Goal: Check status: Check status

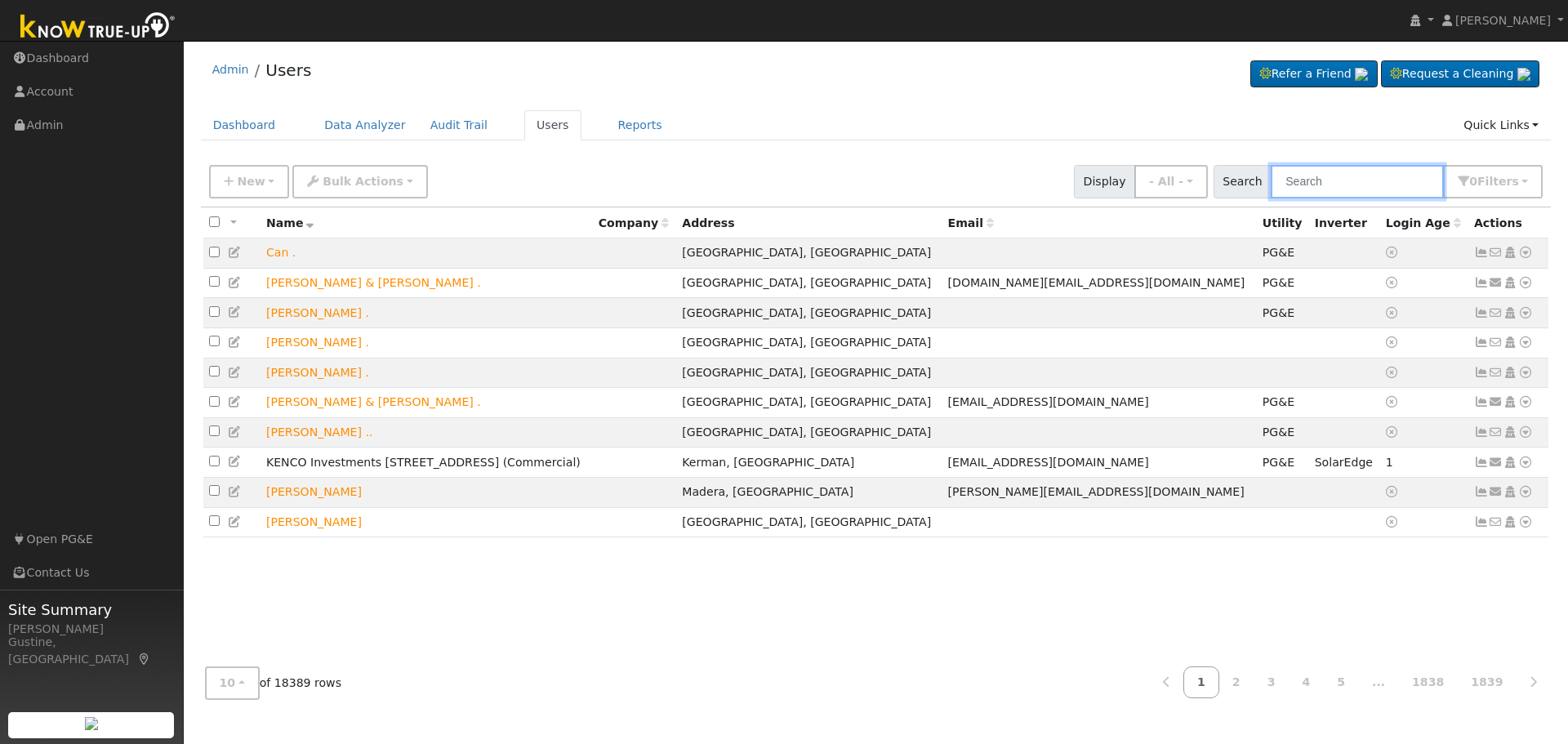
click at [1356, 175] on input "text" at bounding box center [1357, 182] width 173 height 34
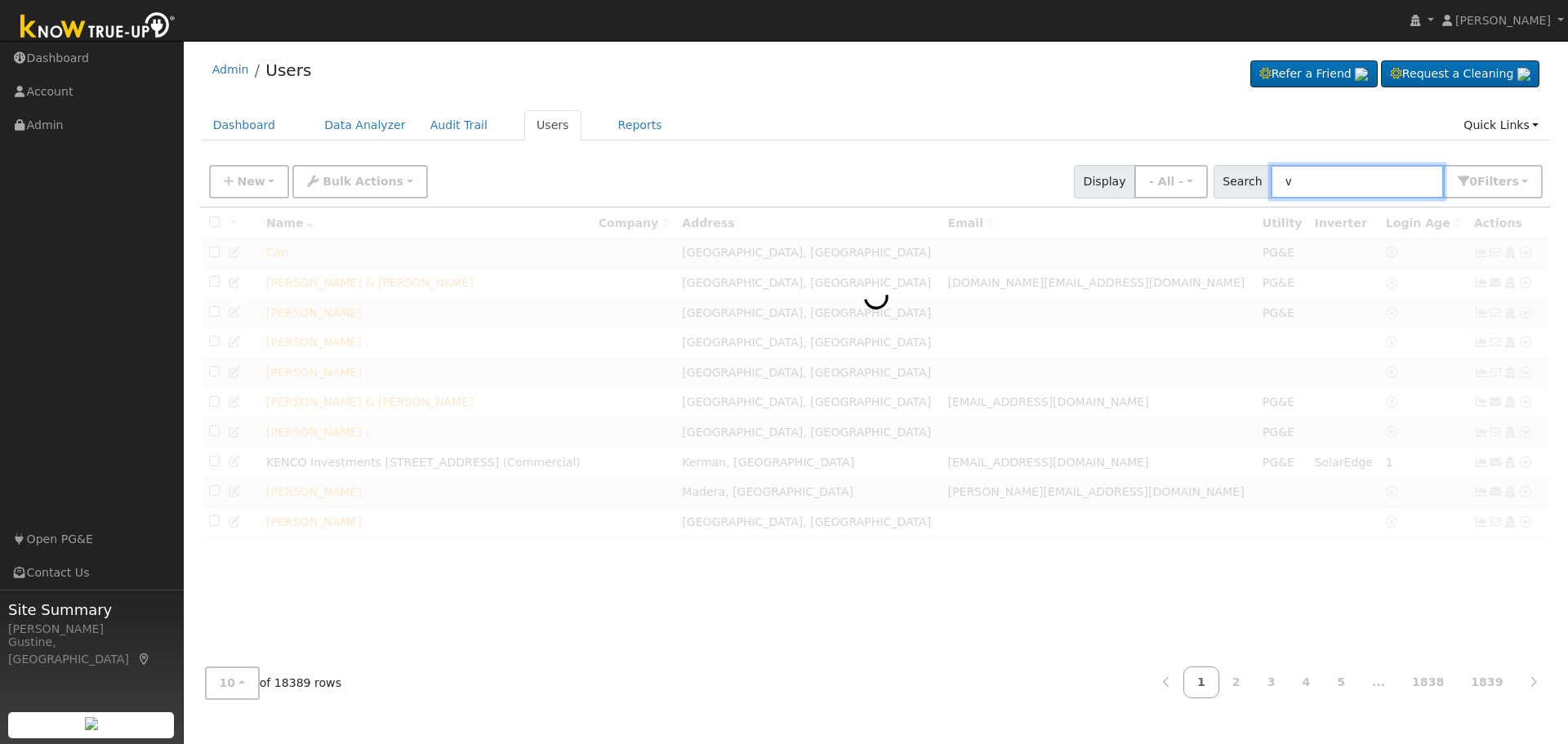
click at [1352, 179] on input "v" at bounding box center [1357, 182] width 173 height 34
paste input "[PERSON_NAME] & [PERSON_NAME]"
click at [1352, 179] on input "[PERSON_NAME] & [PERSON_NAME]" at bounding box center [1357, 182] width 173 height 34
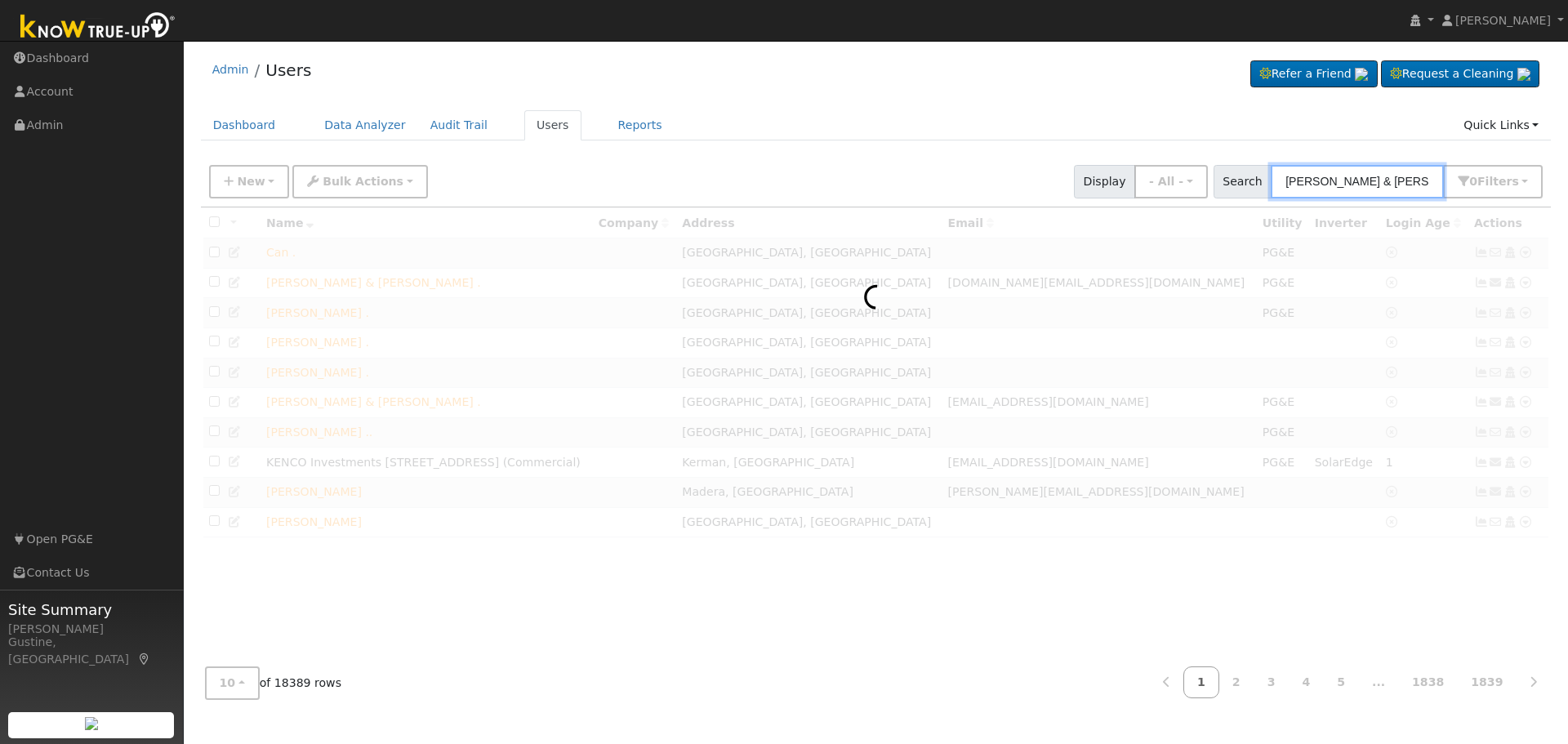
click at [1352, 179] on input "[PERSON_NAME] & [PERSON_NAME]" at bounding box center [1357, 182] width 173 height 34
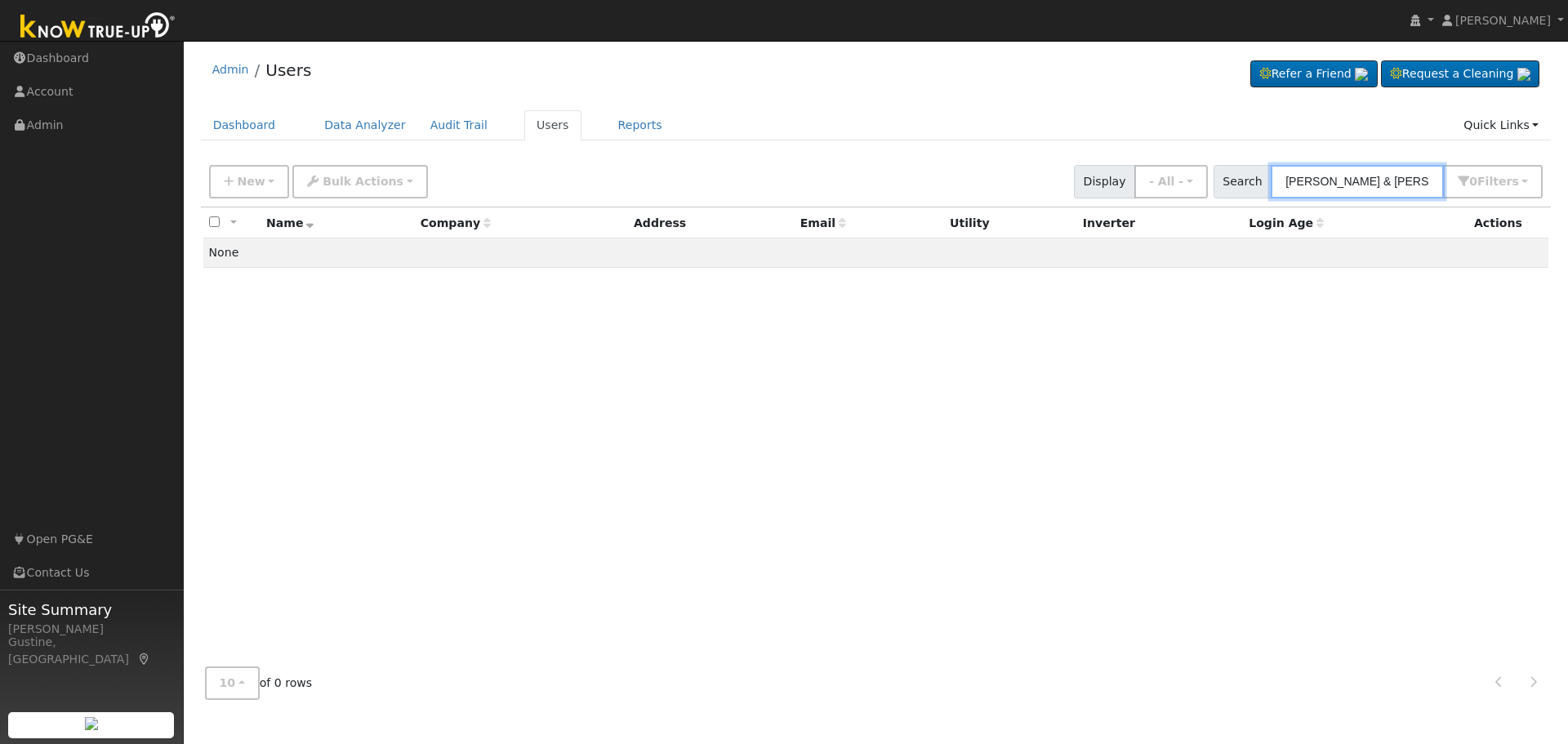
click at [1343, 165] on input "[PERSON_NAME] & [PERSON_NAME]" at bounding box center [1357, 182] width 173 height 34
paste input "[PERSON_NAME]"
drag, startPoint x: 1331, startPoint y: 188, endPoint x: 1516, endPoint y: 184, distance: 185.0
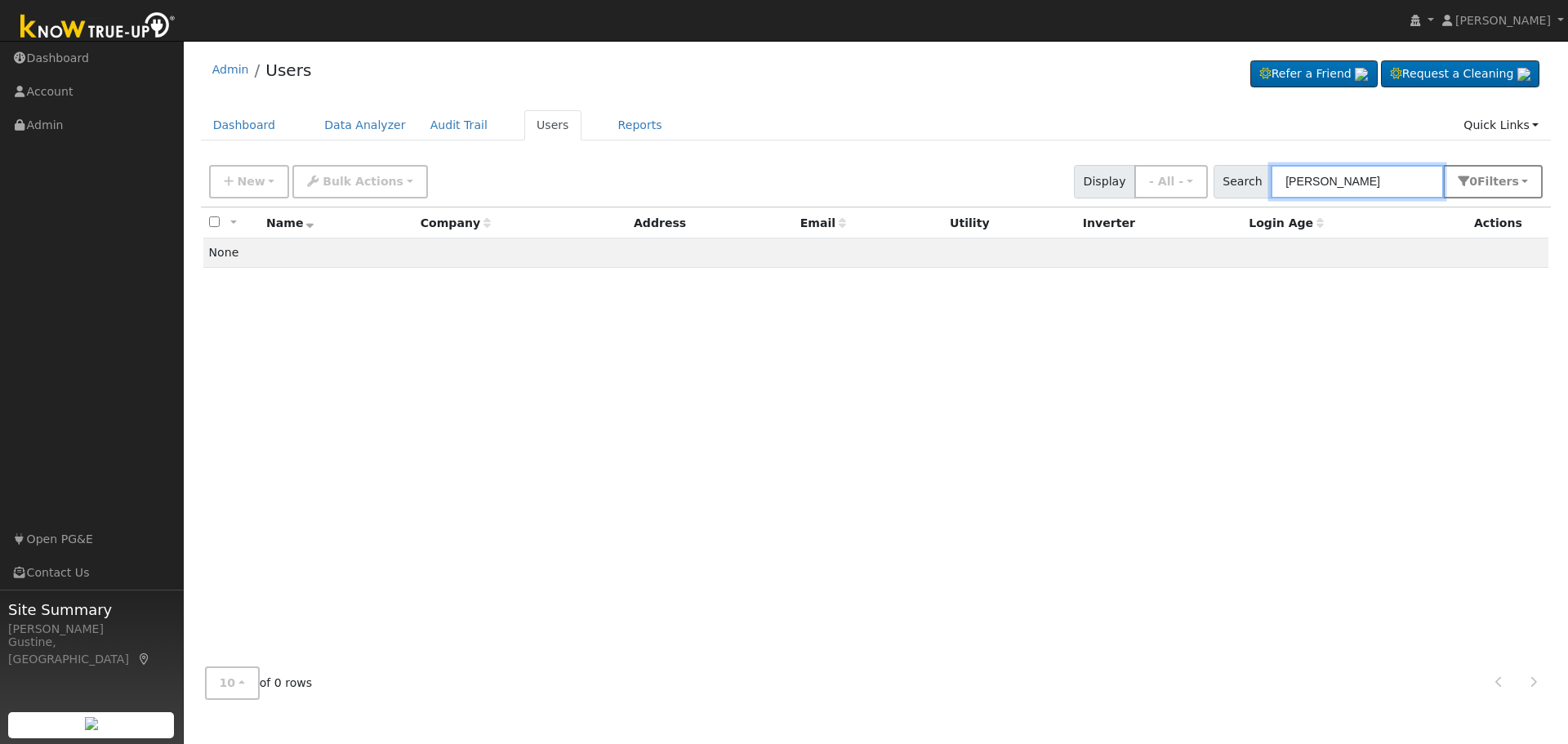
click at [1516, 184] on div "Search [PERSON_NAME] 0 Filter s Role Show - All - Show Leads Admin Billing Admi…" at bounding box center [1378, 182] width 330 height 34
type input "[PERSON_NAME]"
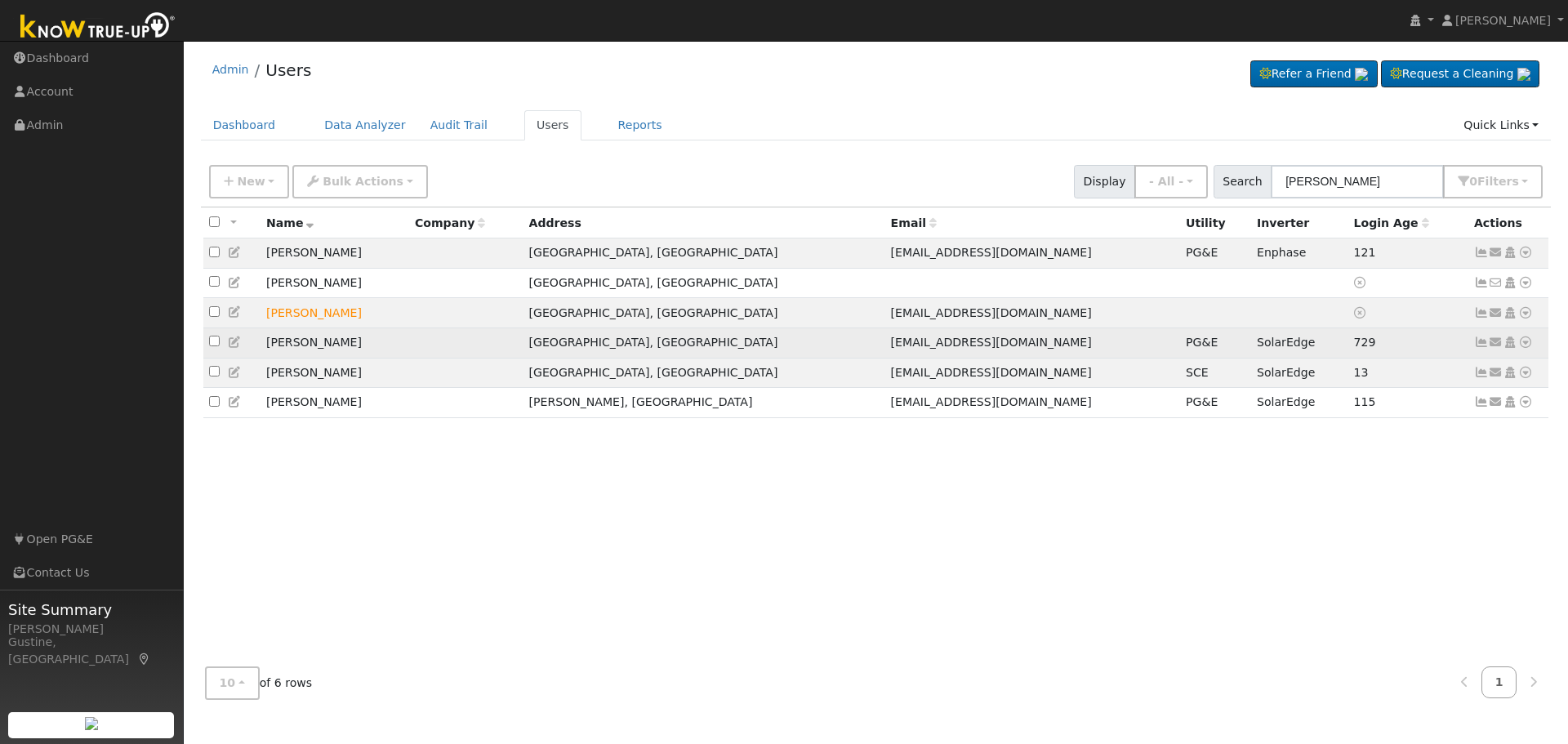
click at [1478, 345] on icon at bounding box center [1481, 342] width 15 height 12
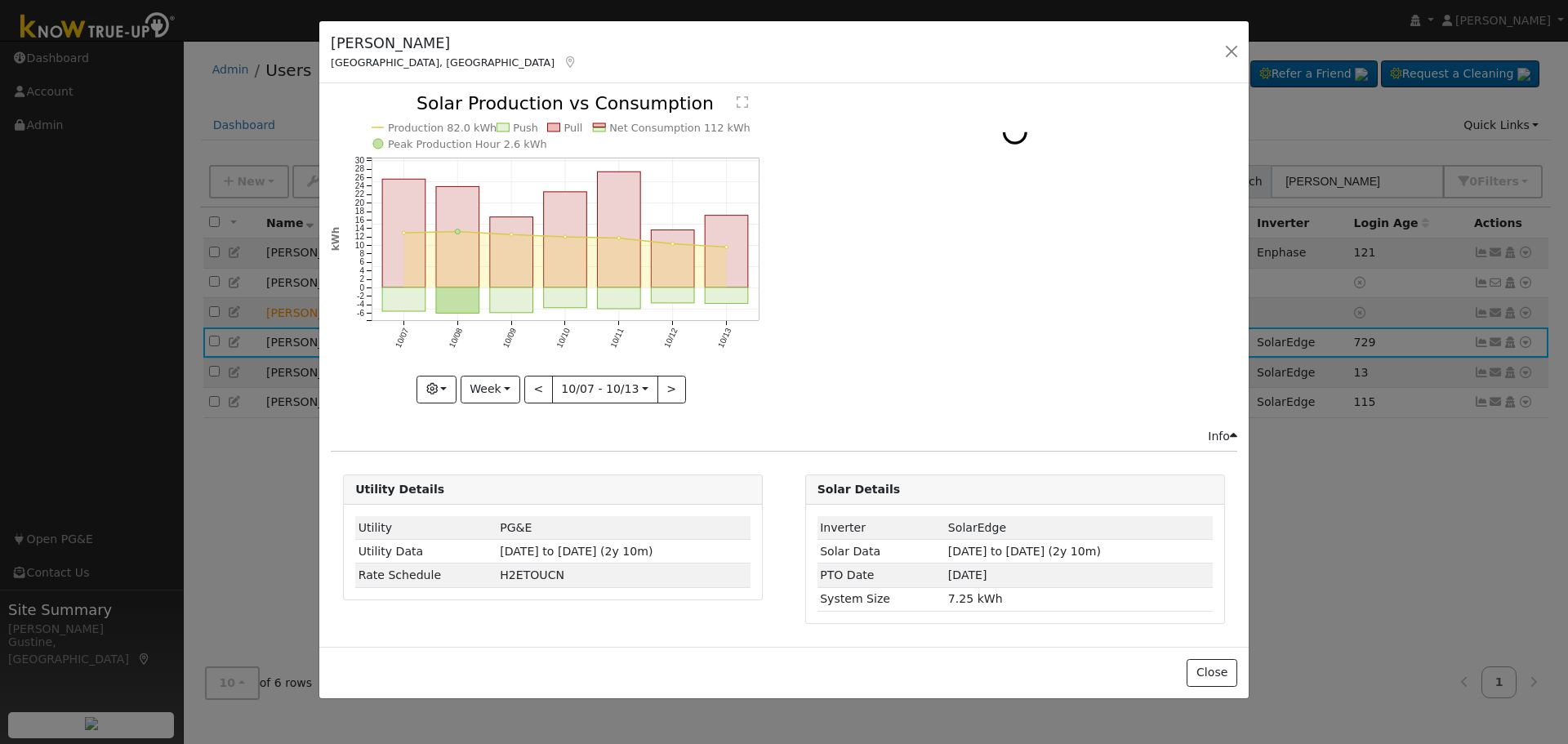
click at [750, 261] on icon "Production 82.0 kWh Push Pull Net Consumption 112 kWh Peak Production Hour 2.6 …" at bounding box center [553, 248] width 444 height 306
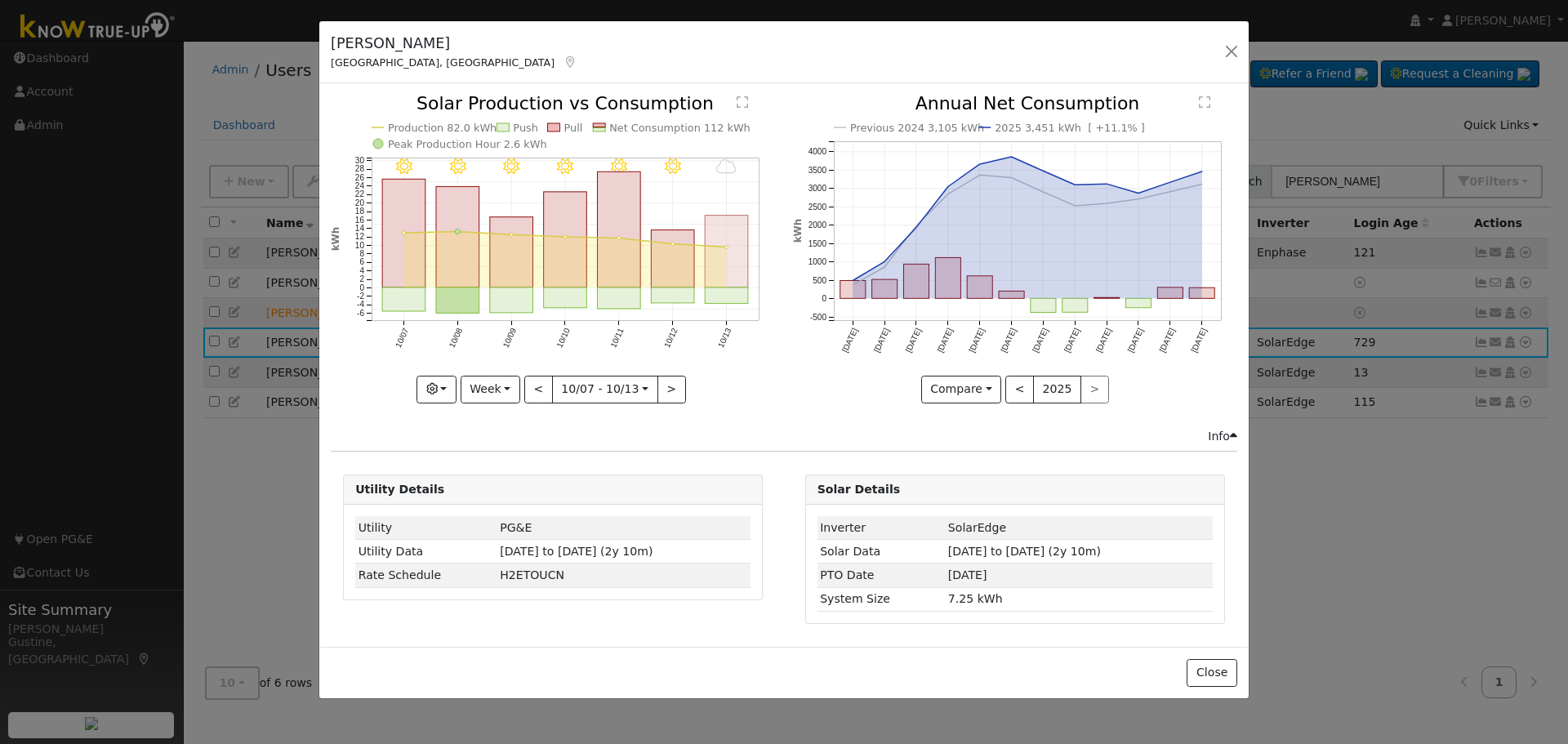
click at [737, 264] on rect "onclick=""" at bounding box center [726, 251] width 43 height 72
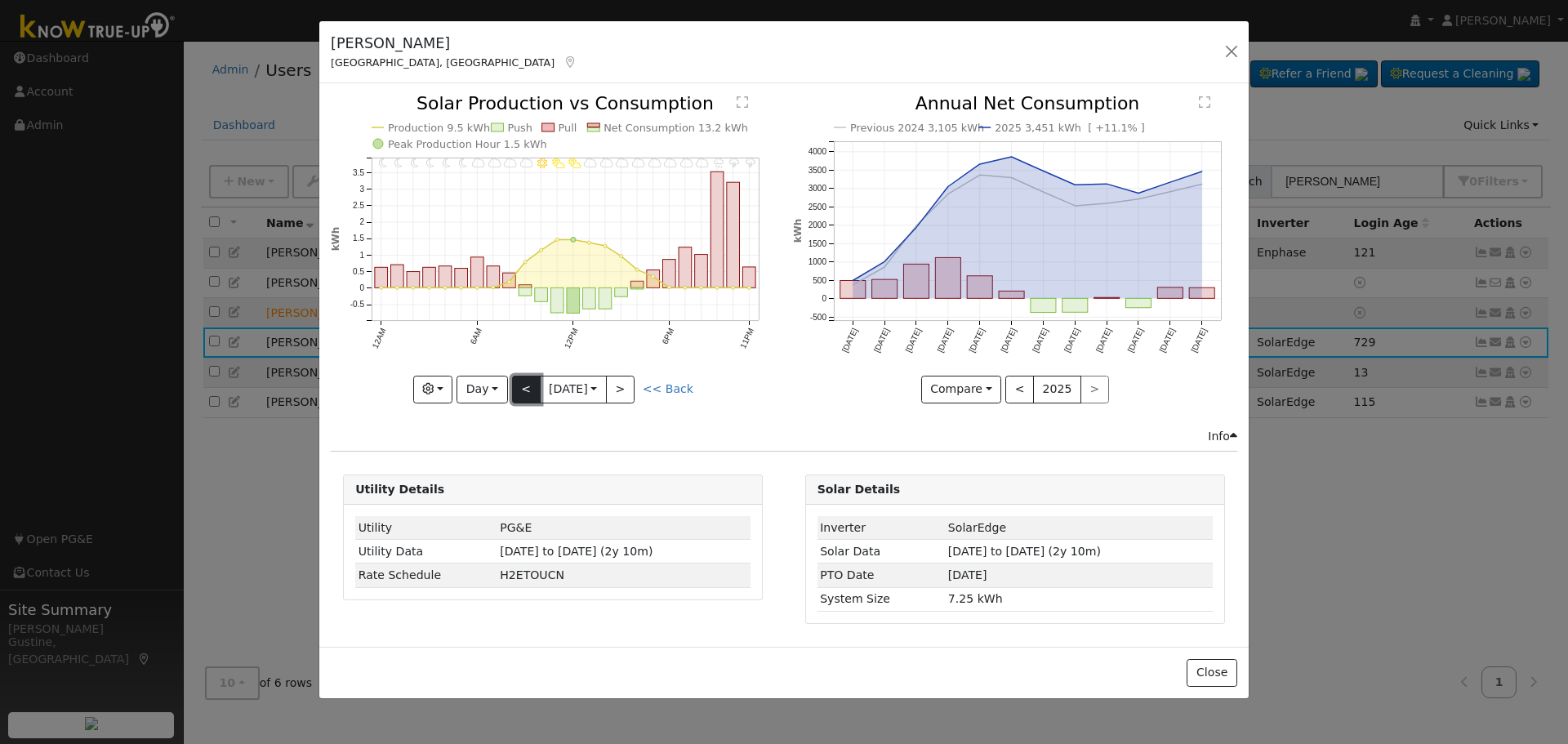
click at [524, 386] on button "<" at bounding box center [525, 389] width 28 height 27
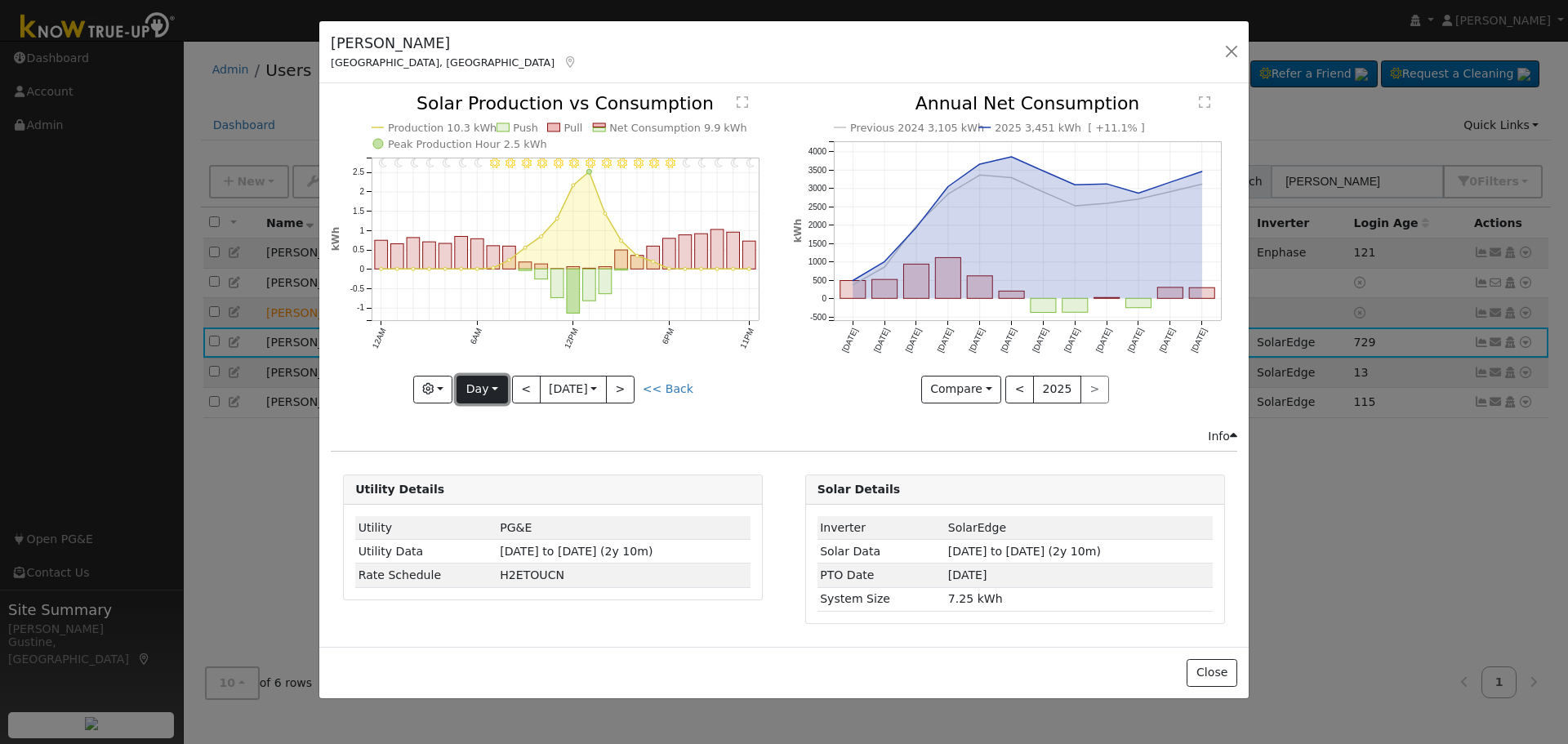
click at [487, 386] on button "Day" at bounding box center [482, 389] width 50 height 27
click at [474, 448] on link "Week" at bounding box center [514, 446] width 113 height 23
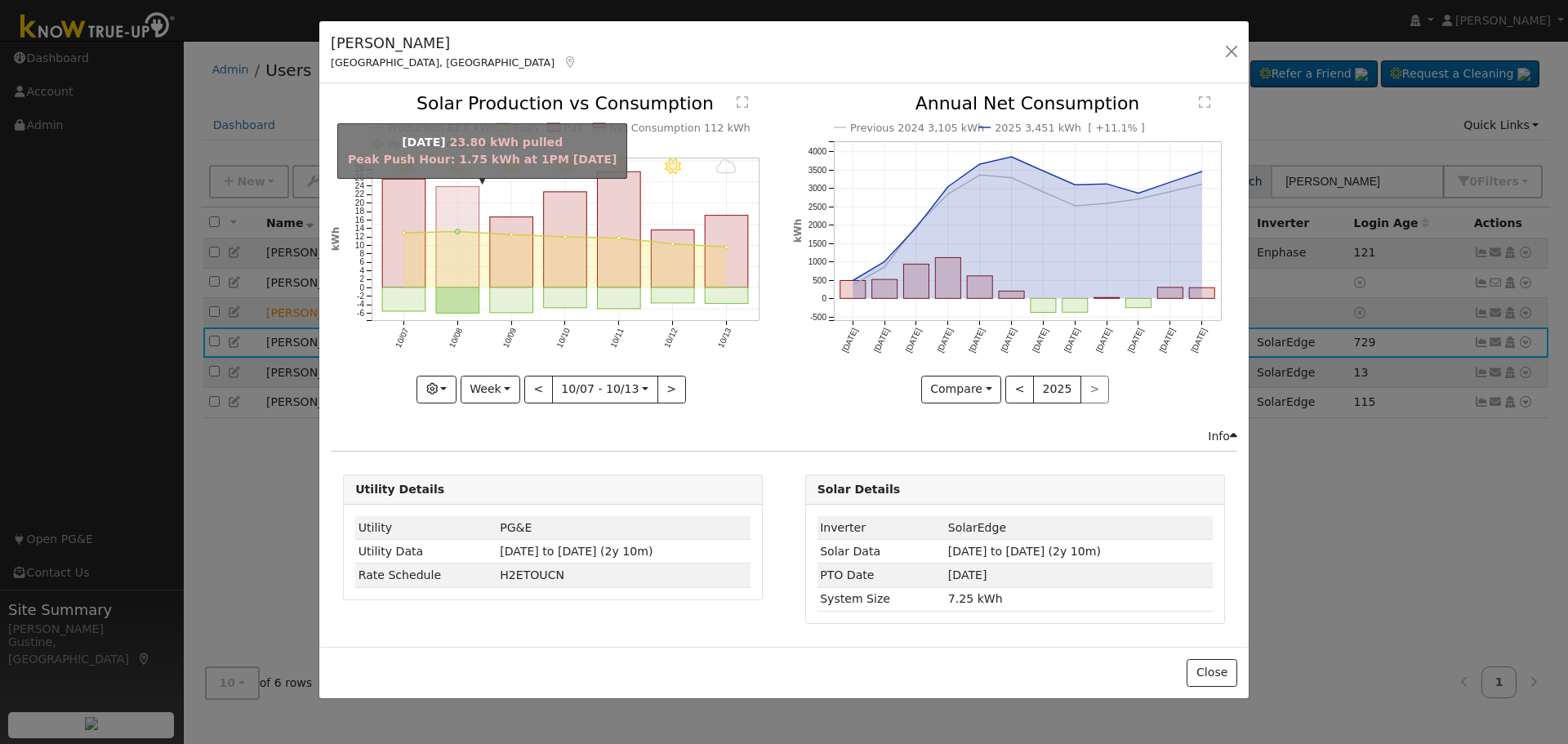
click at [458, 258] on rect "onclick=""" at bounding box center [457, 238] width 43 height 101
type input "[DATE]"
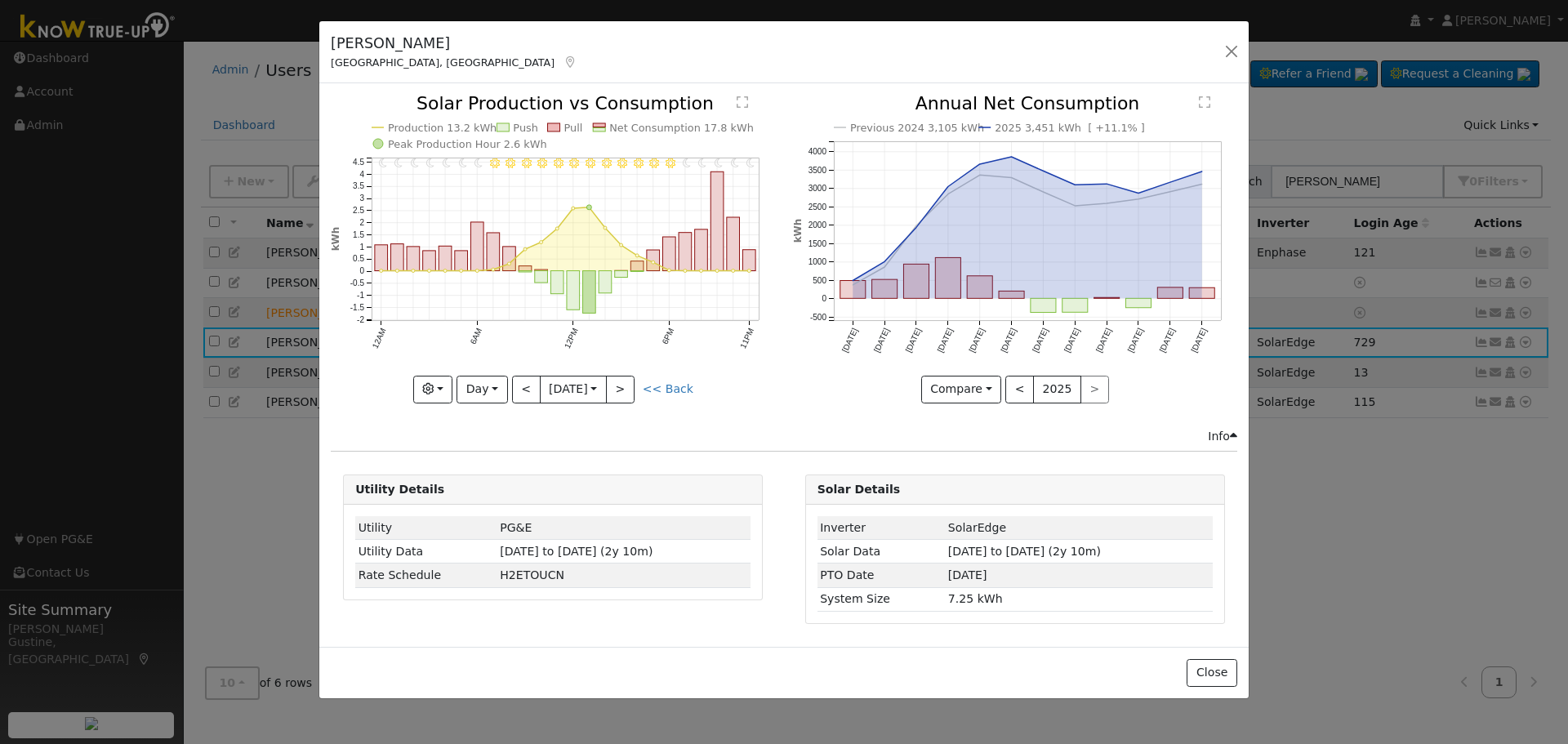
click at [1228, 65] on div "[PERSON_NAME] [GEOGRAPHIC_DATA], [GEOGRAPHIC_DATA] Default Account Default Acco…" at bounding box center [783, 52] width 929 height 63
click at [1228, 54] on button "button" at bounding box center [1231, 51] width 23 height 23
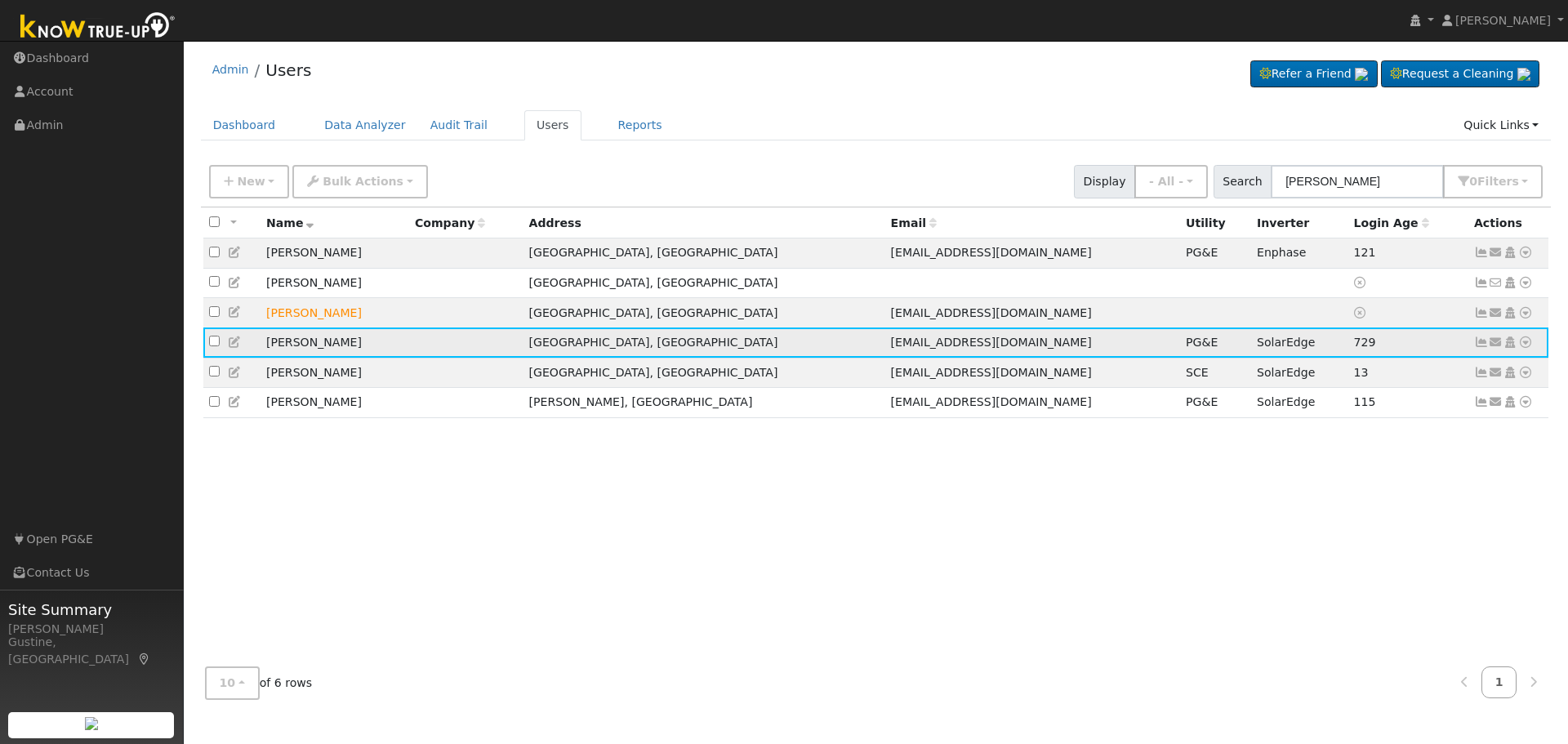
click at [1481, 345] on icon at bounding box center [1481, 342] width 15 height 12
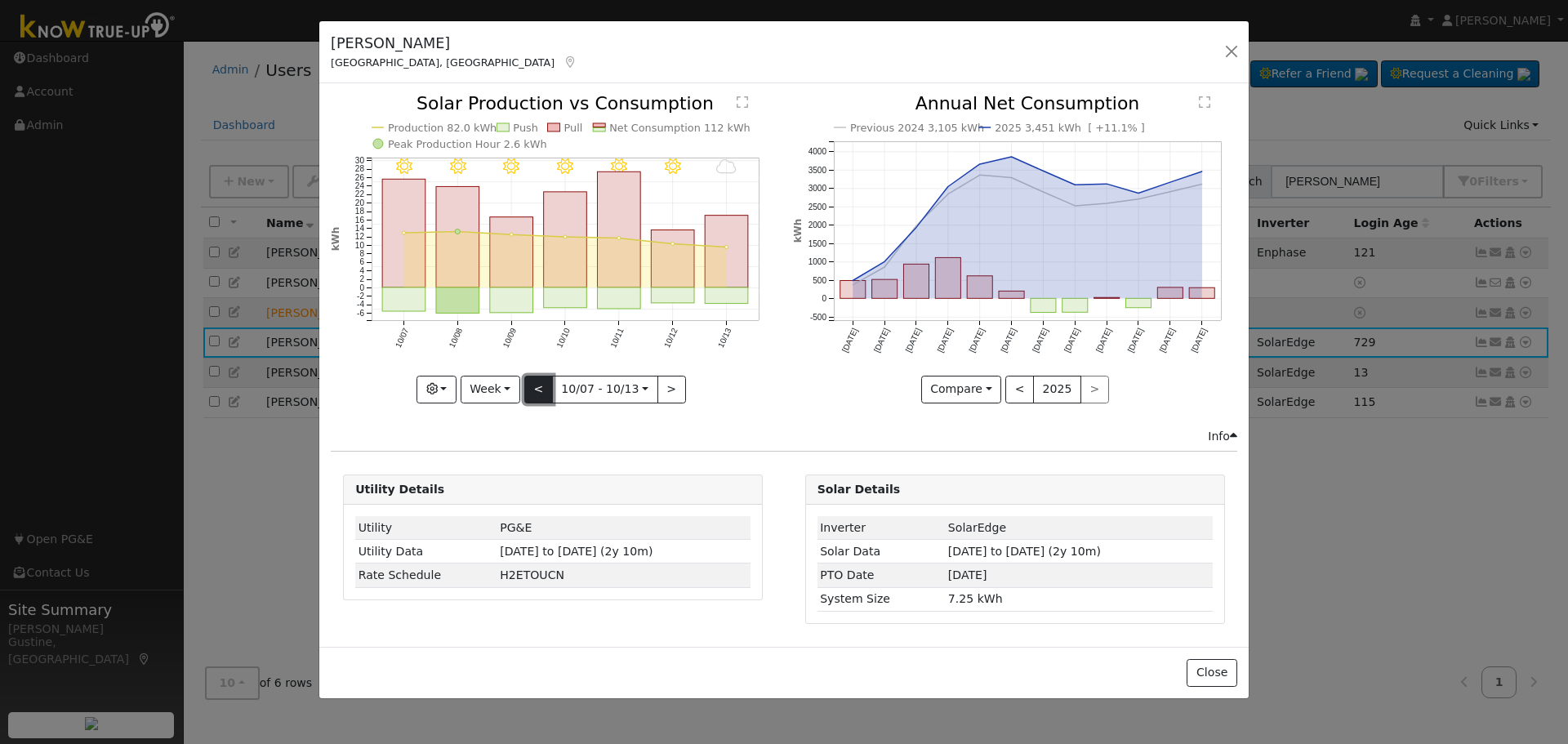
click at [545, 387] on button "<" at bounding box center [538, 389] width 28 height 27
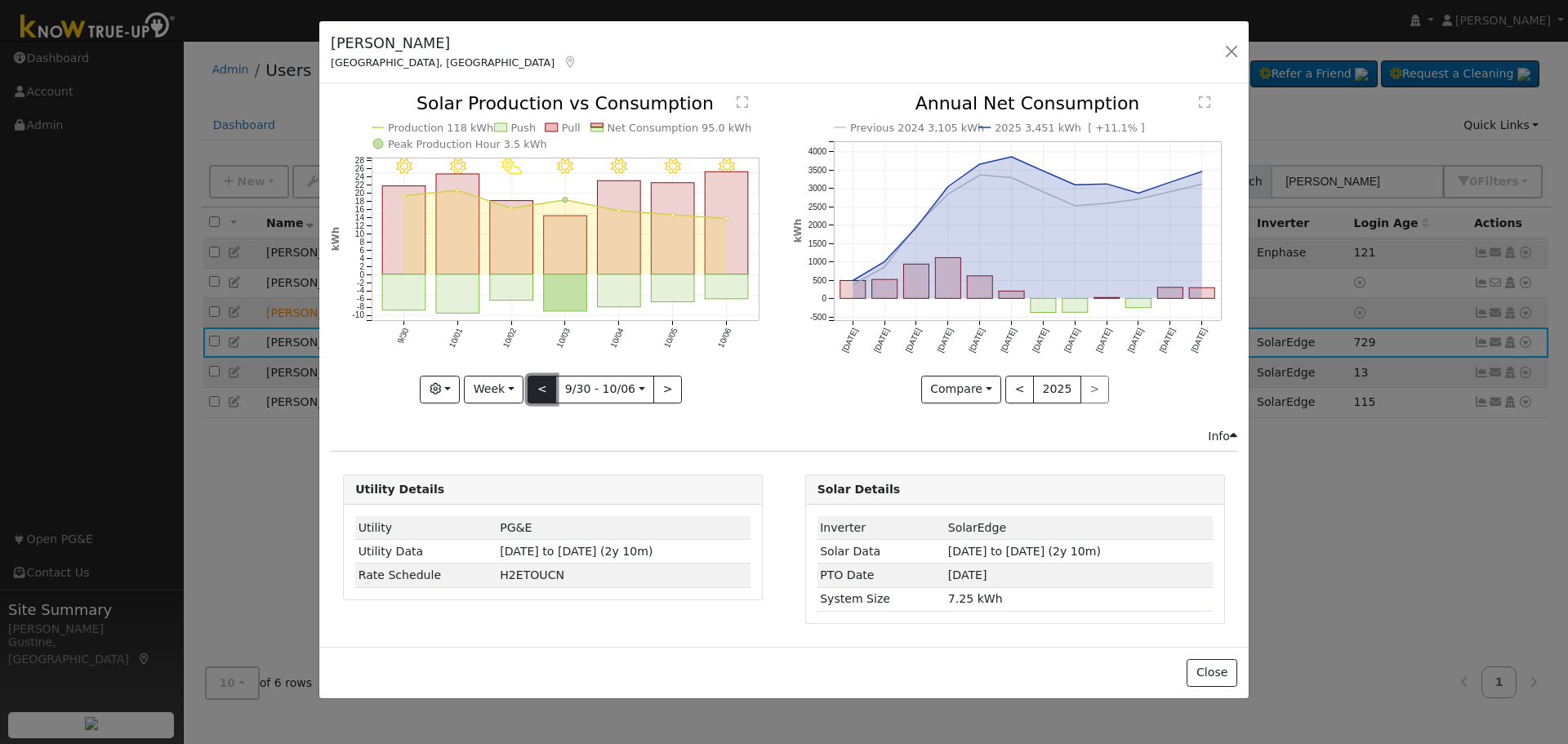
click at [545, 387] on button "<" at bounding box center [541, 389] width 28 height 27
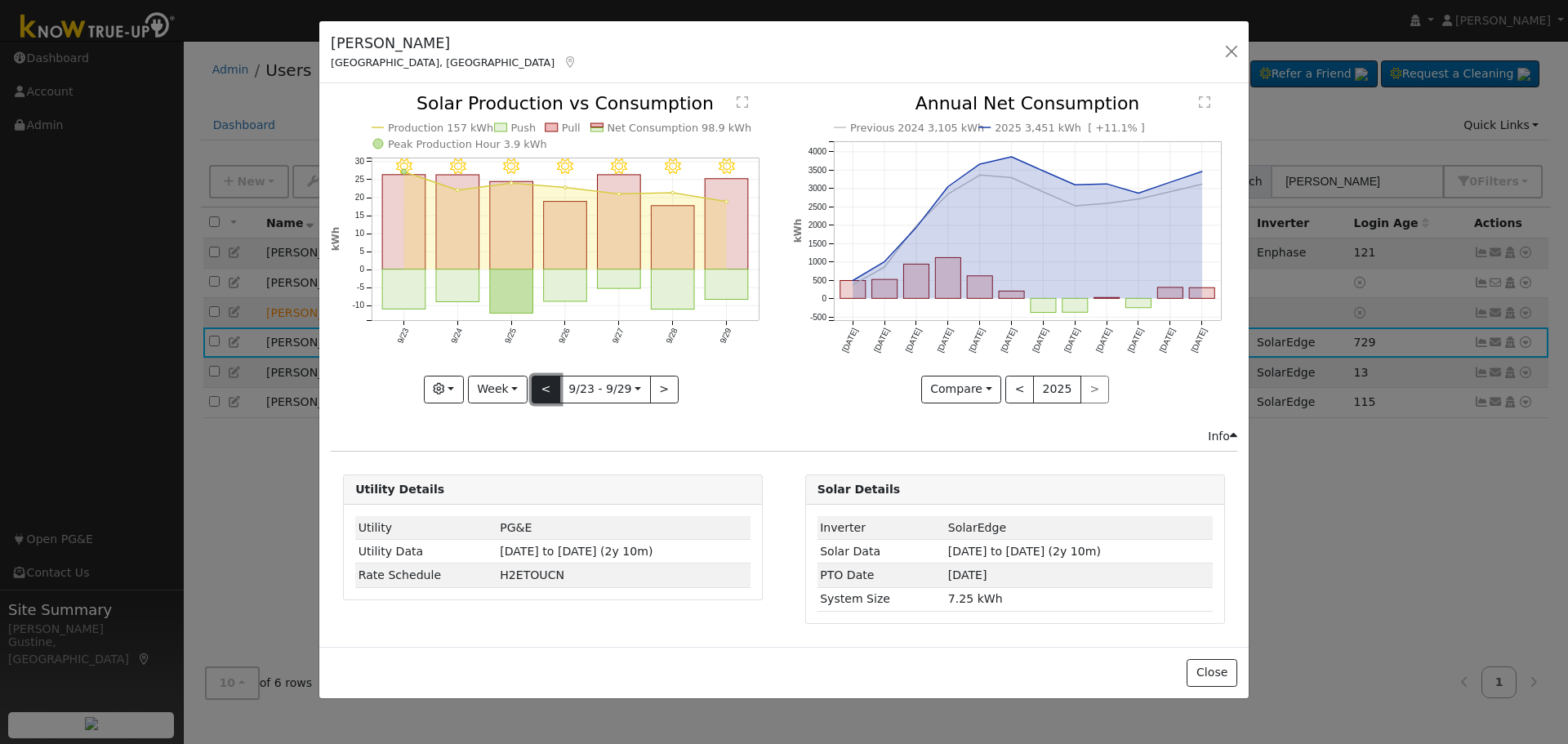
click at [545, 387] on button "<" at bounding box center [546, 389] width 28 height 27
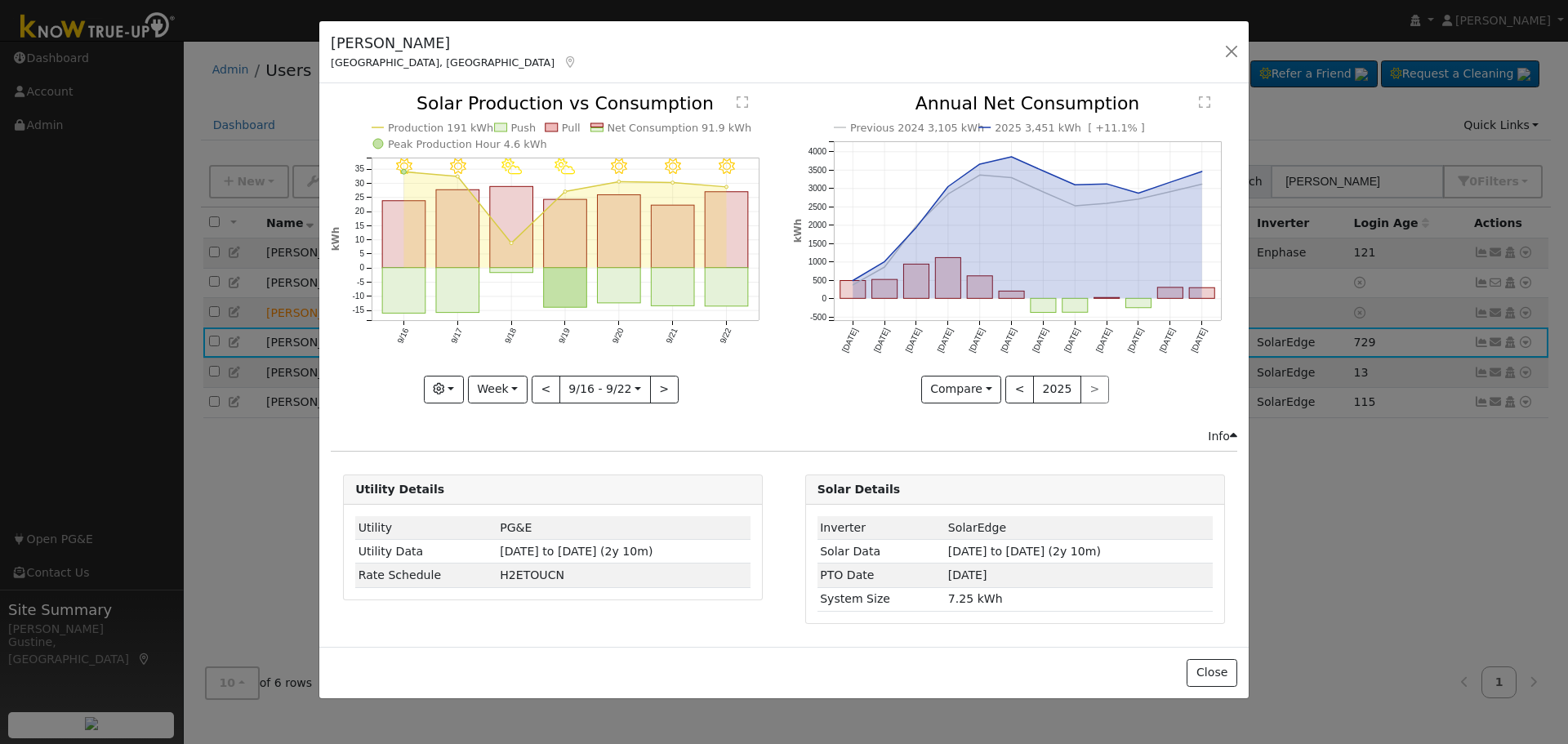
click at [562, 284] on rect "onclick=""" at bounding box center [565, 287] width 43 height 39
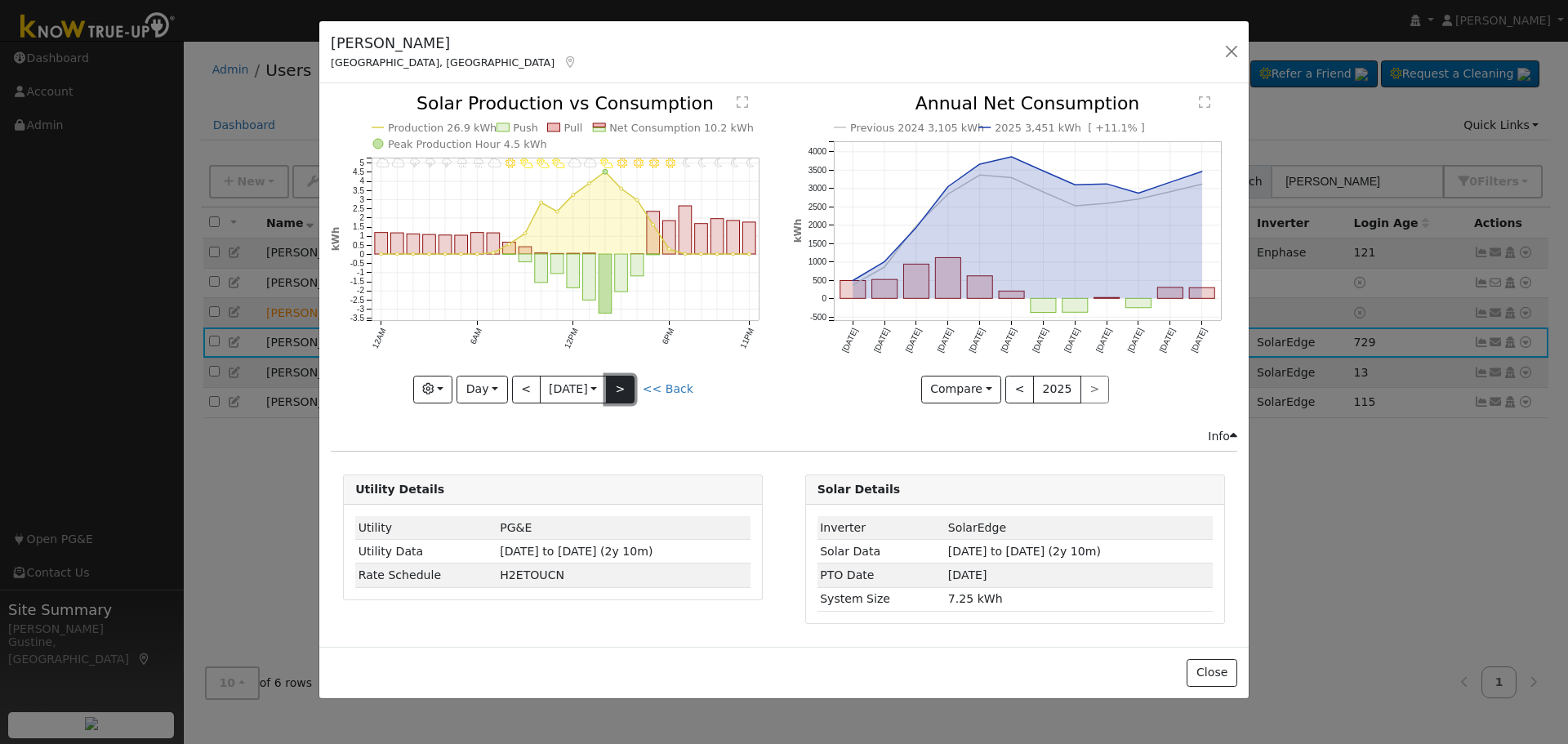
click at [628, 392] on button ">" at bounding box center [620, 389] width 28 height 27
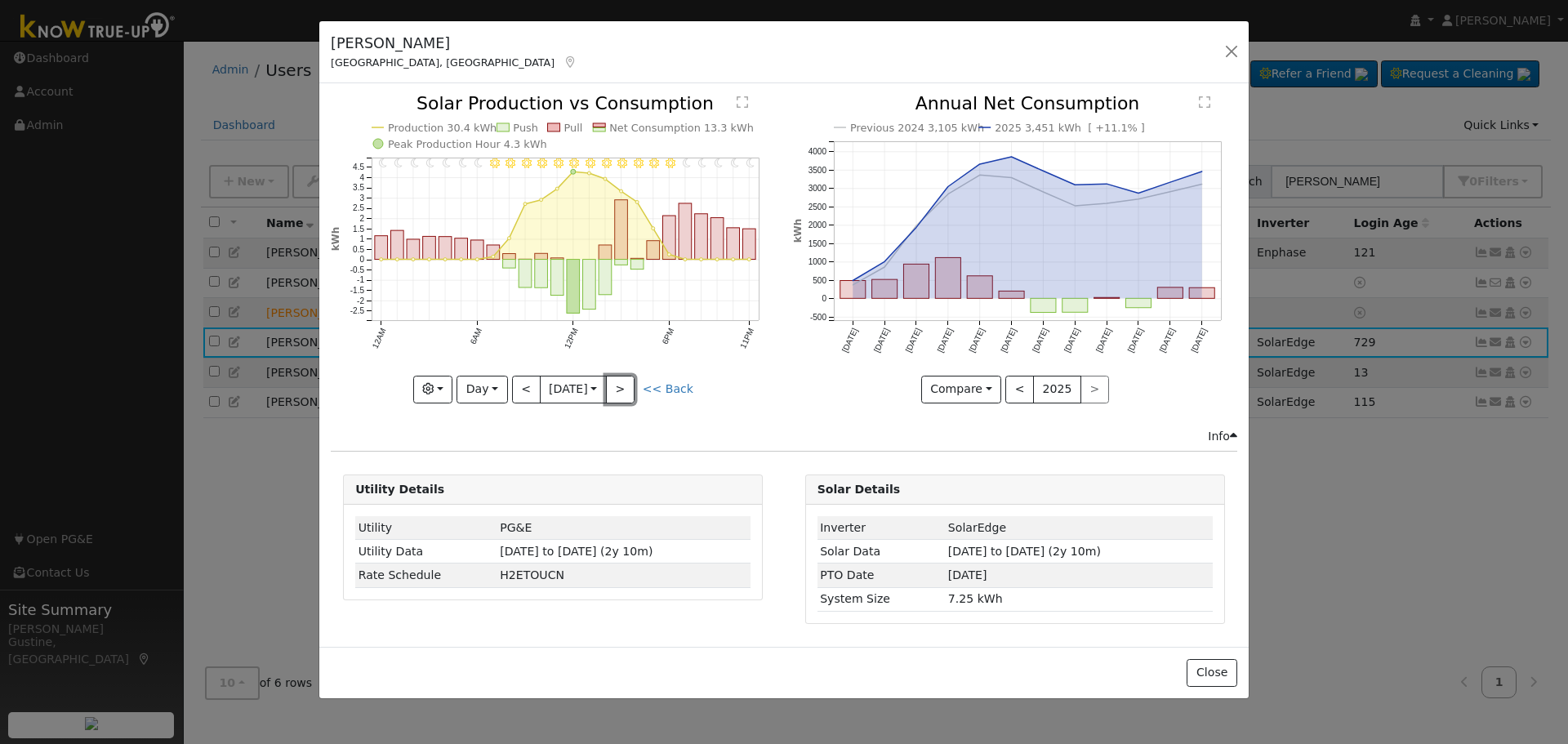
click at [627, 395] on button ">" at bounding box center [620, 389] width 28 height 27
drag, startPoint x: 467, startPoint y: 385, endPoint x: 471, endPoint y: 376, distance: 9.8
click at [471, 376] on button "Day" at bounding box center [482, 389] width 50 height 27
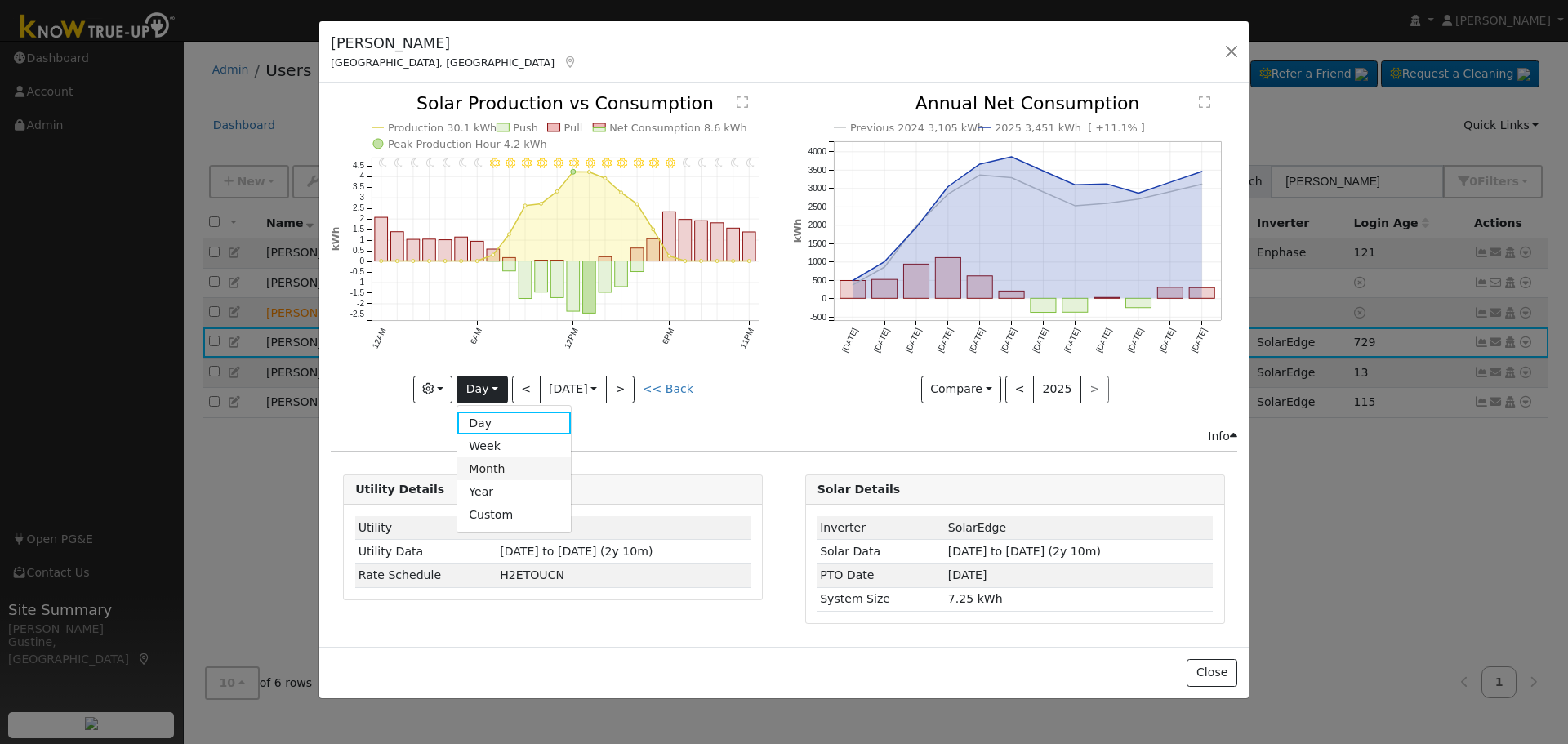
click at [479, 464] on link "Month" at bounding box center [514, 469] width 113 height 23
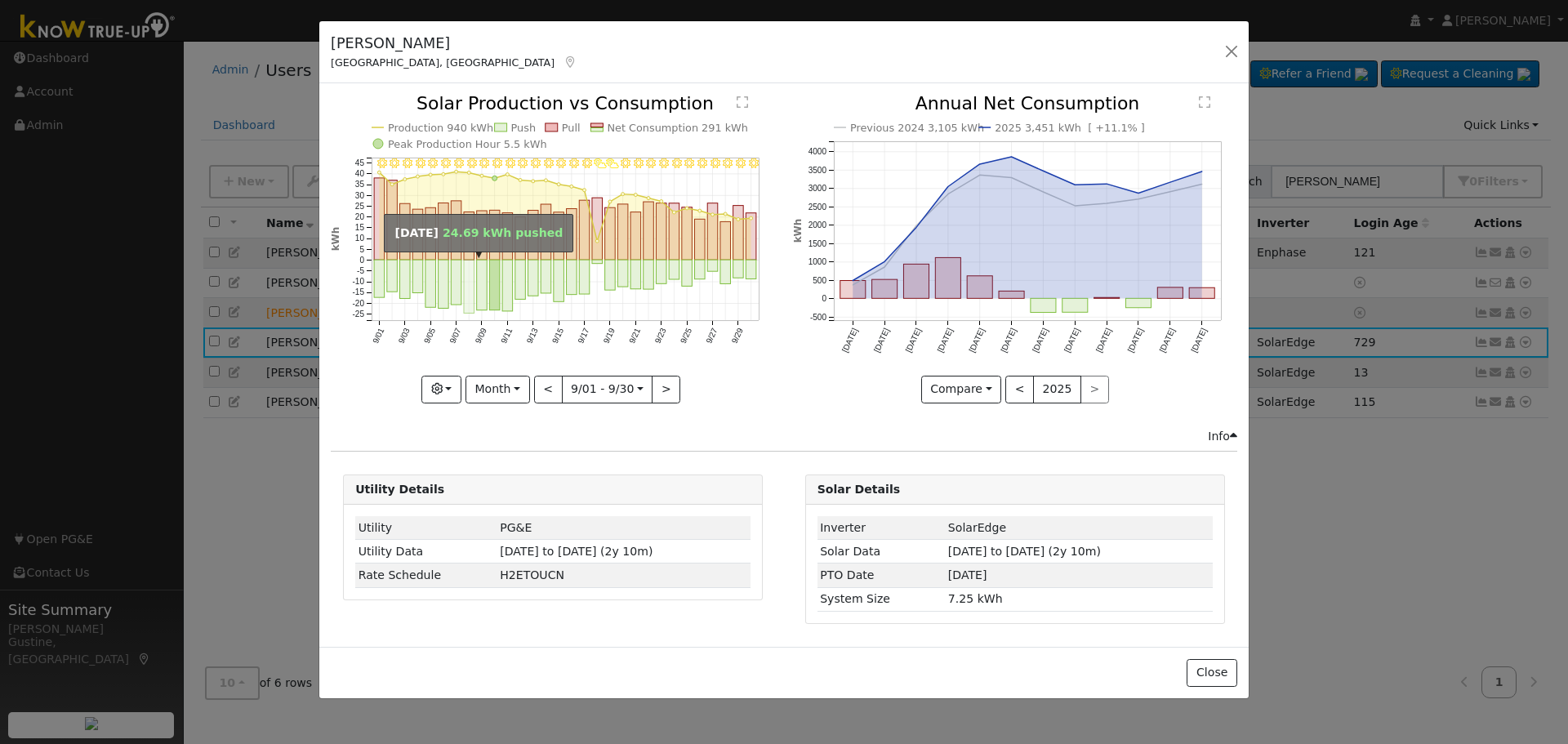
click at [470, 299] on rect "onclick=""" at bounding box center [470, 287] width 11 height 53
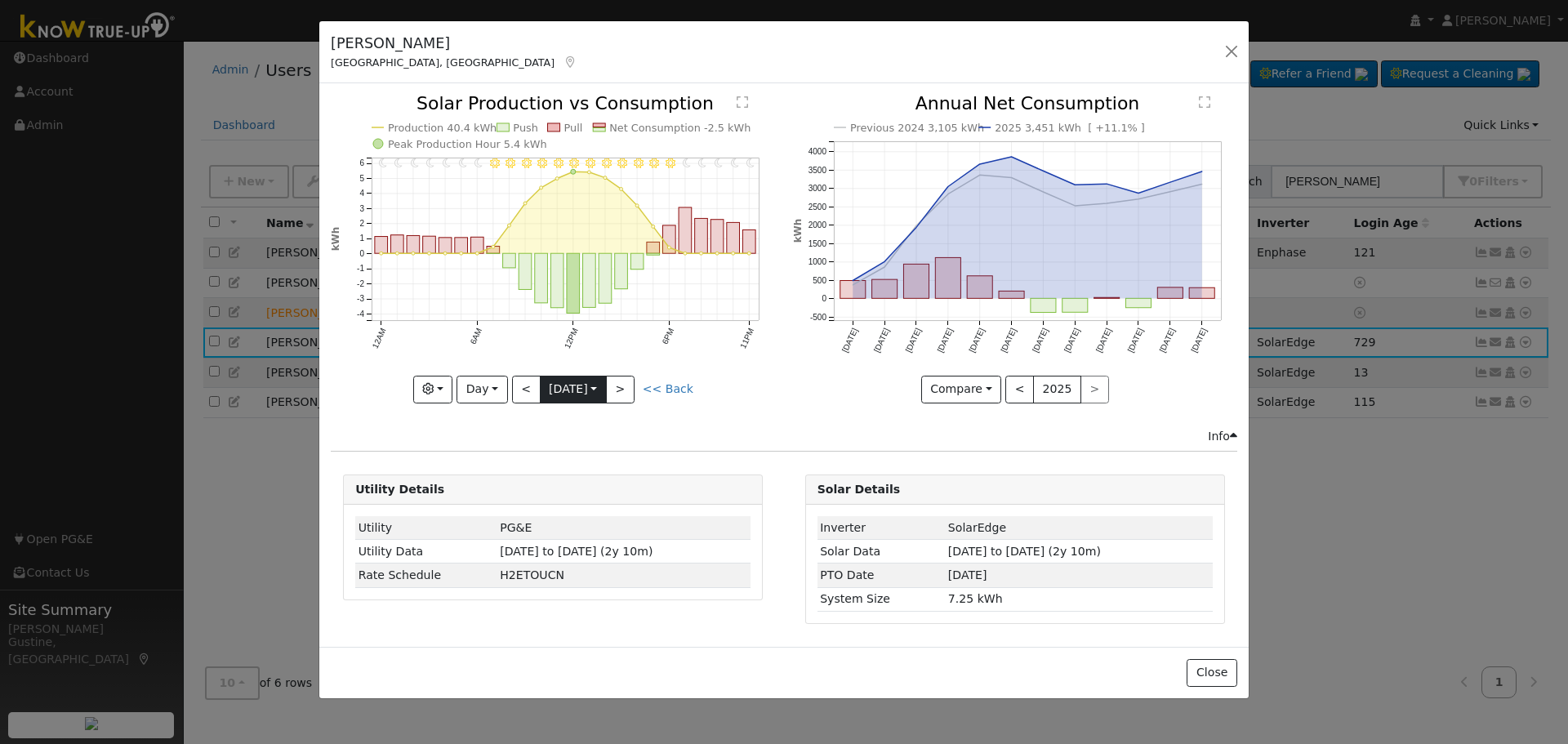
click at [566, 385] on input "[DATE]" at bounding box center [574, 389] width 66 height 27
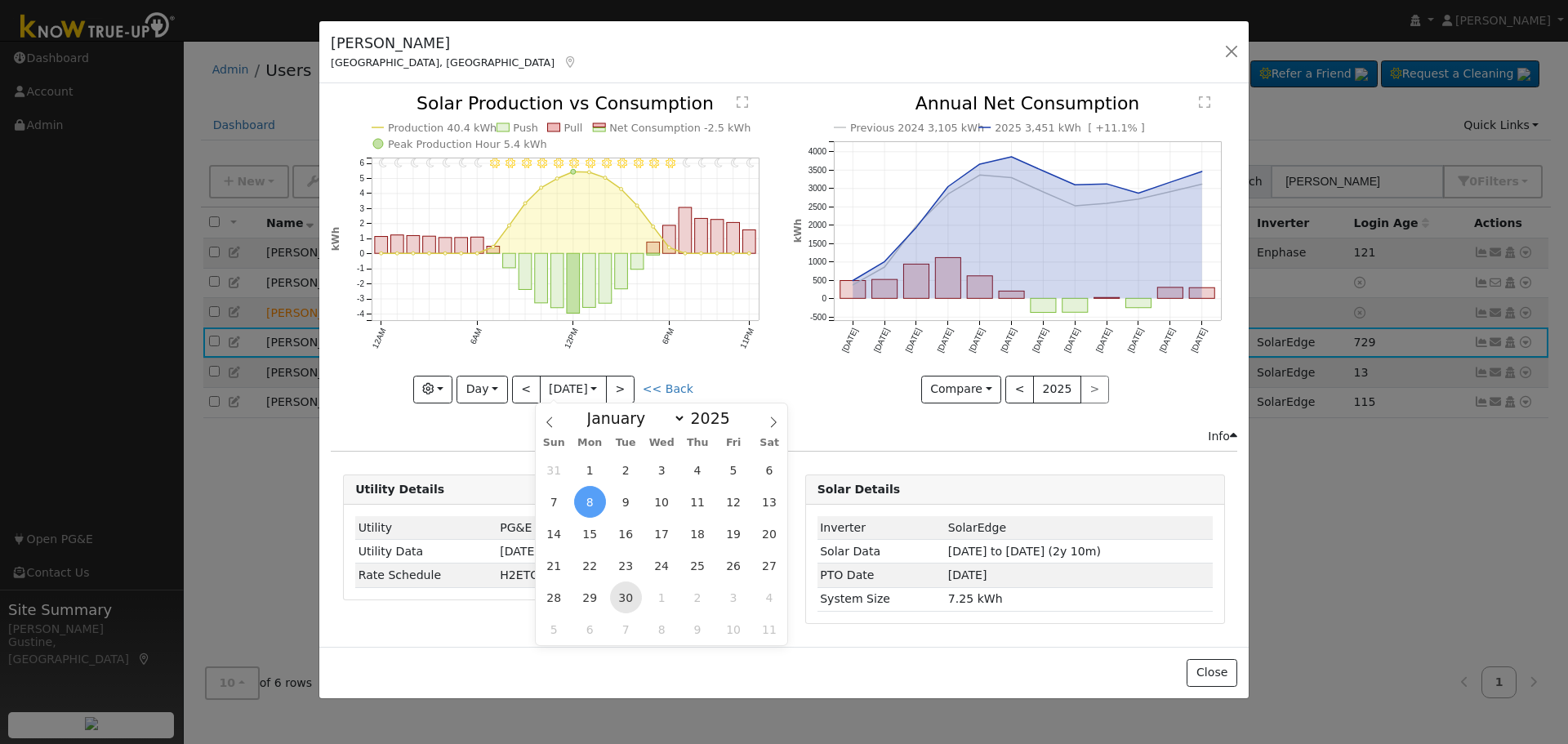
click at [630, 597] on span "30" at bounding box center [626, 597] width 32 height 32
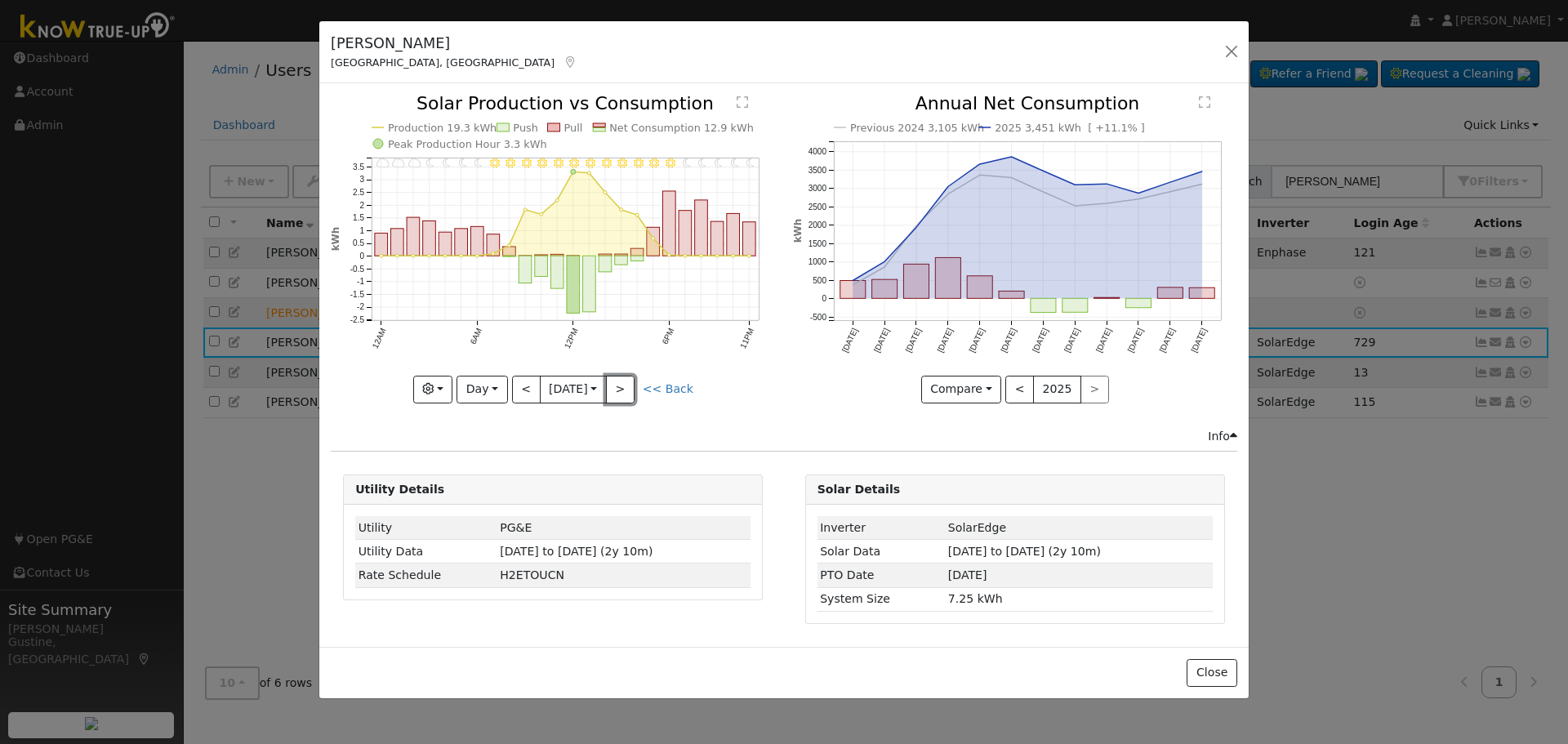
click at [629, 390] on button ">" at bounding box center [620, 389] width 28 height 27
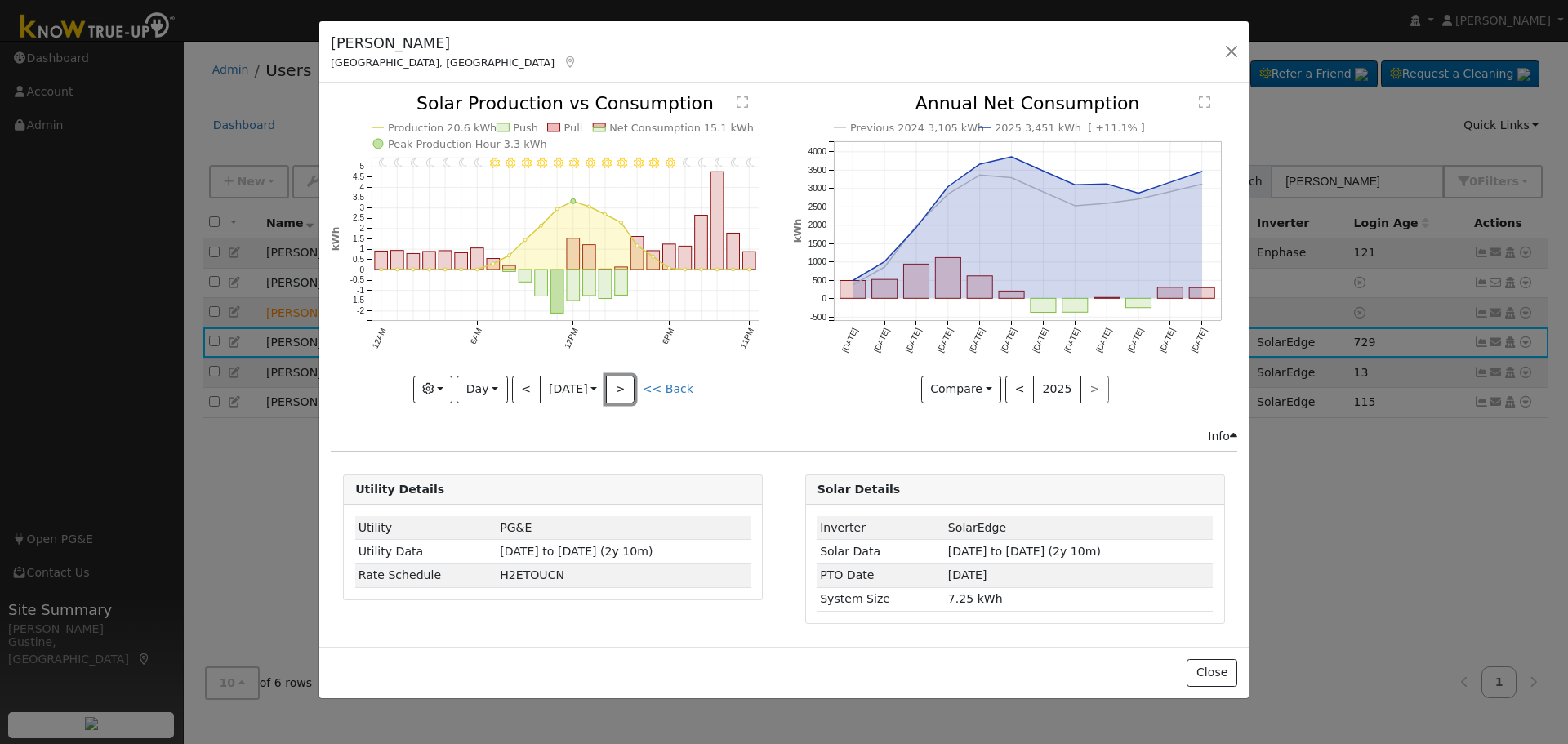
click at [629, 390] on button ">" at bounding box center [620, 389] width 28 height 27
type input "[DATE]"
